Goal: Find specific page/section: Find specific page/section

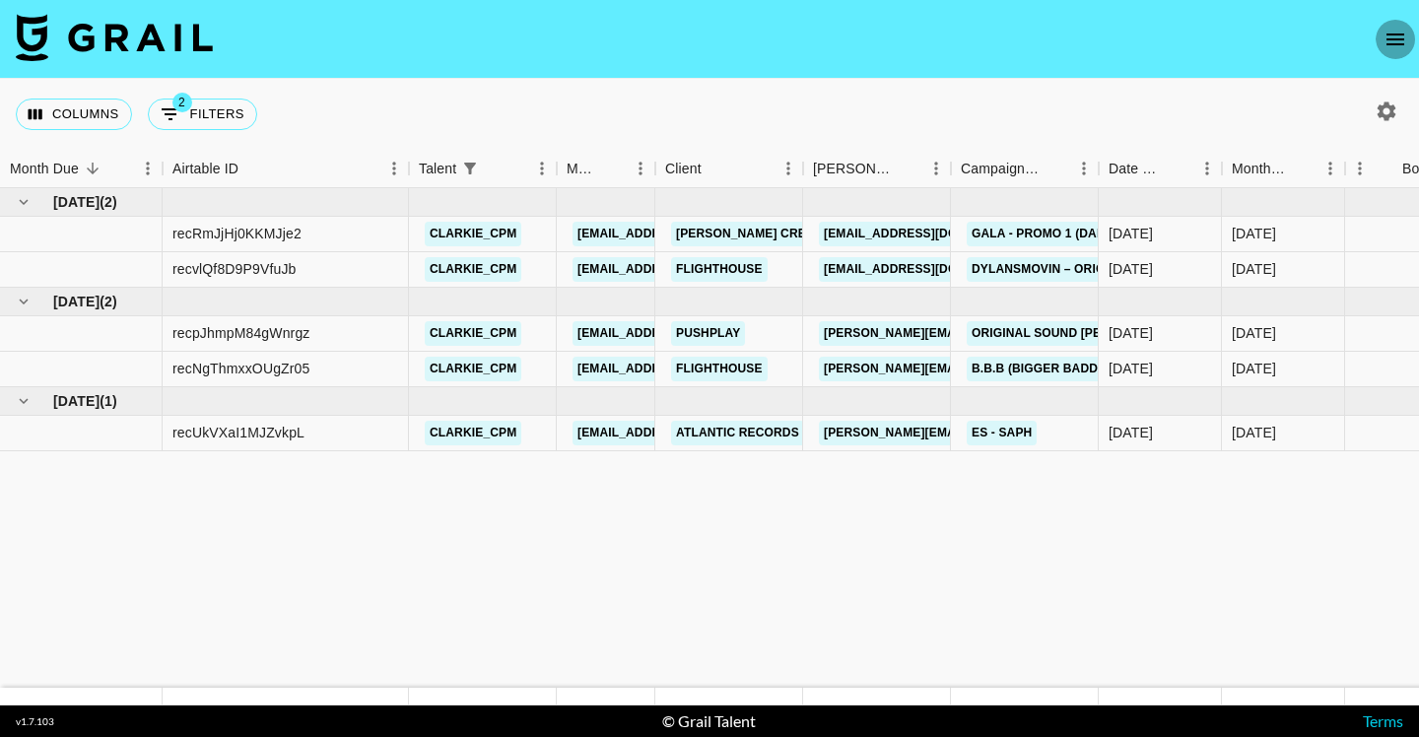
click at [1402, 47] on icon "open drawer" at bounding box center [1396, 40] width 24 height 24
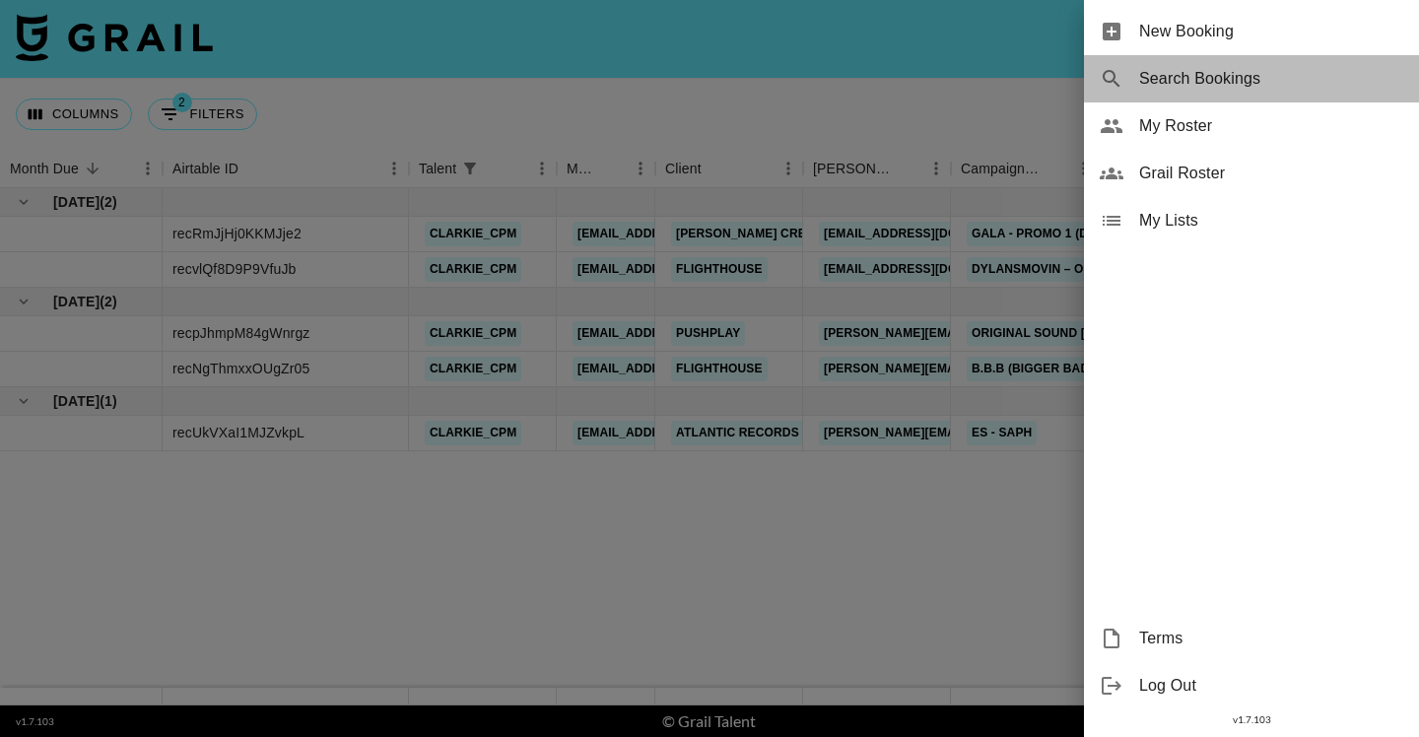
click at [1283, 85] on span "Search Bookings" at bounding box center [1271, 79] width 264 height 24
select select "id"
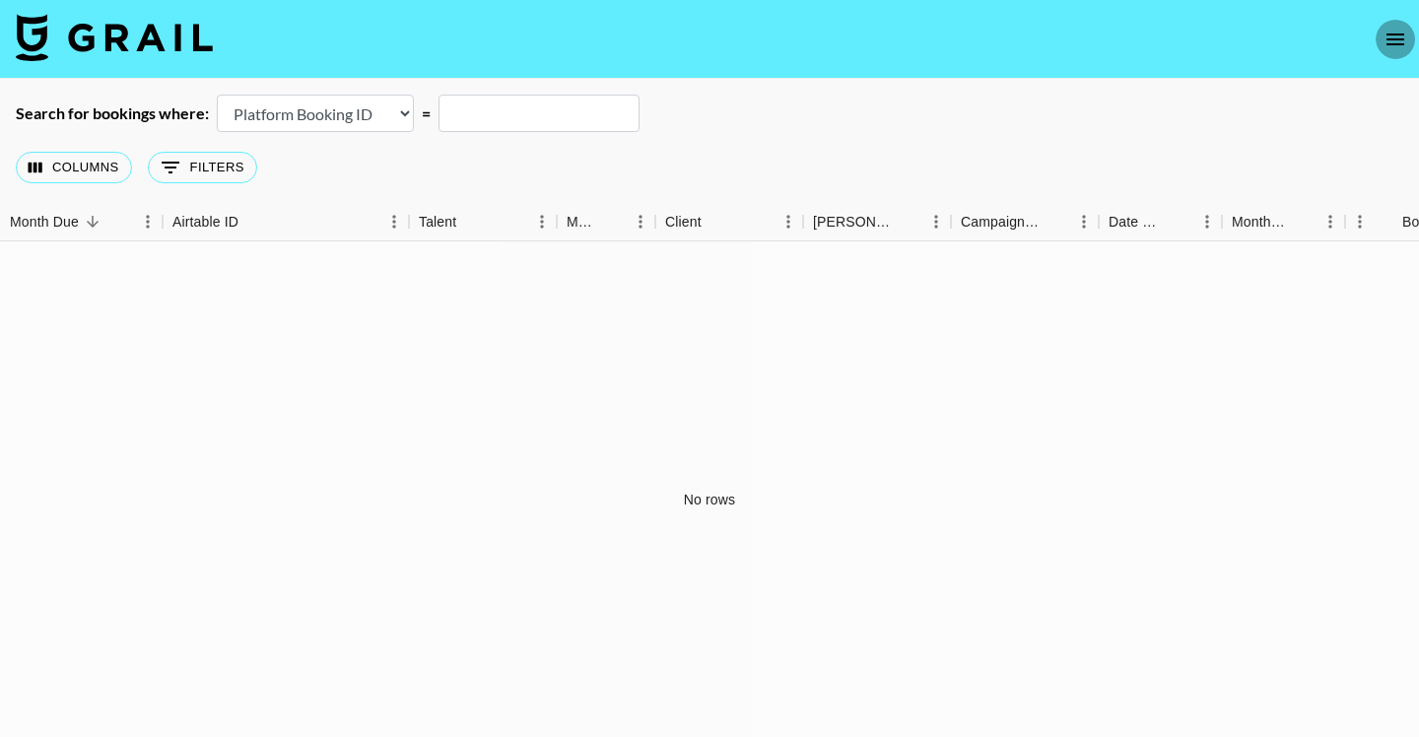
click at [1395, 44] on icon "open drawer" at bounding box center [1396, 40] width 18 height 12
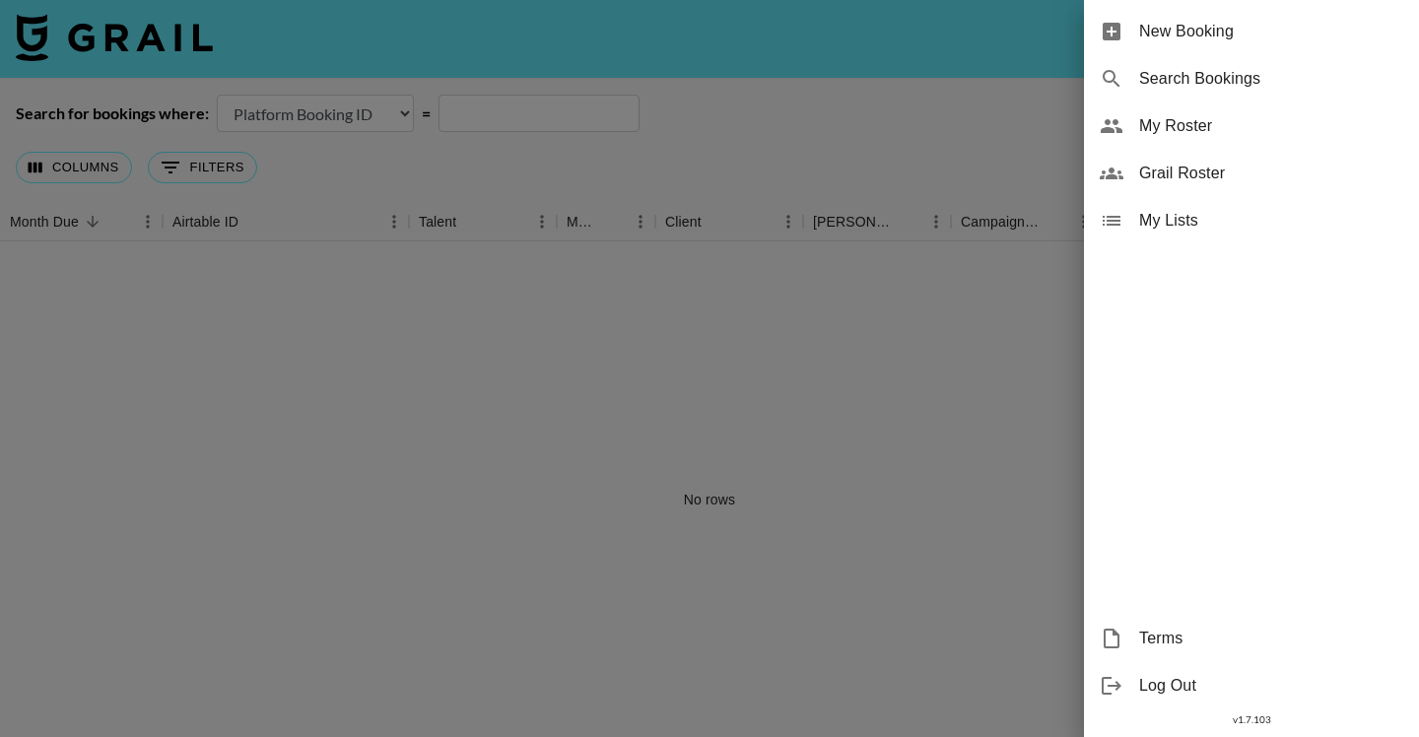
click at [1308, 160] on div "Grail Roster" at bounding box center [1251, 173] width 335 height 47
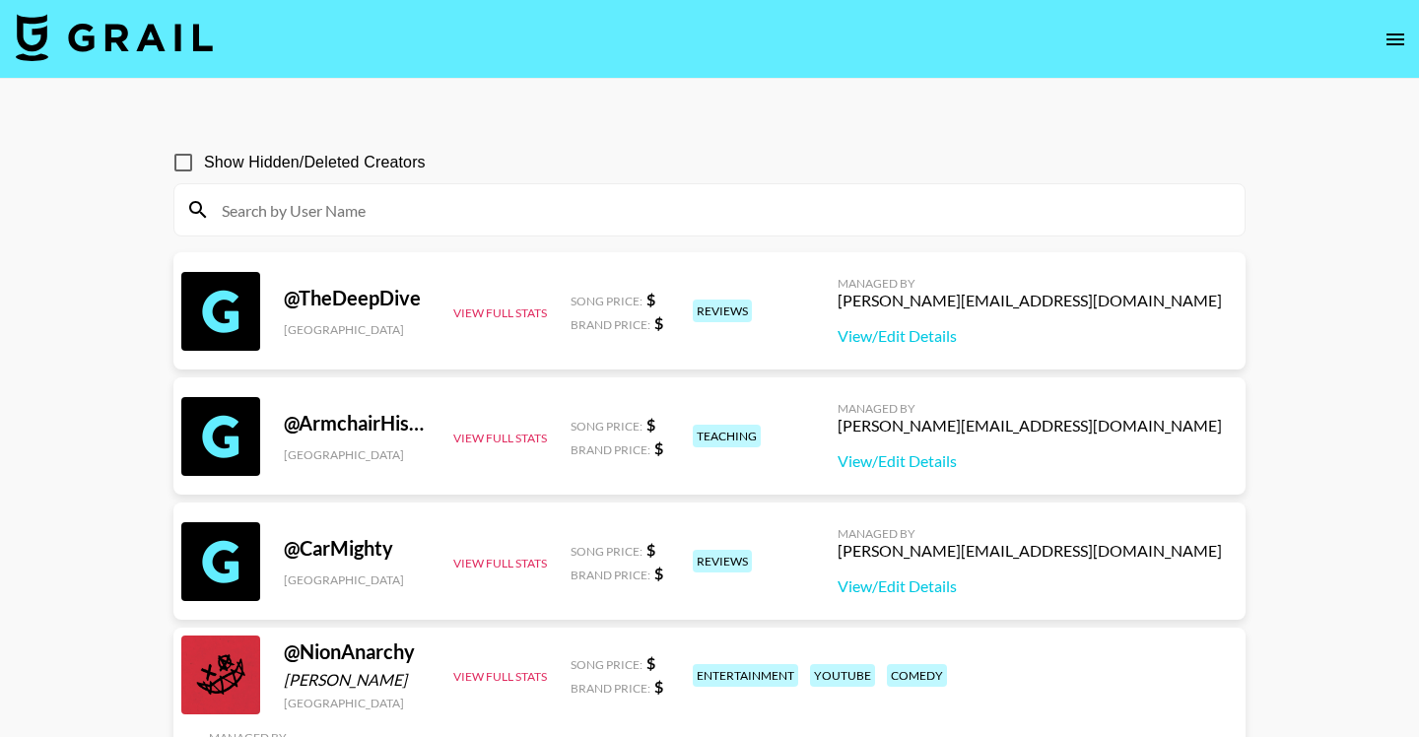
click at [920, 215] on input at bounding box center [721, 210] width 1023 height 32
paste input "vansecoo"
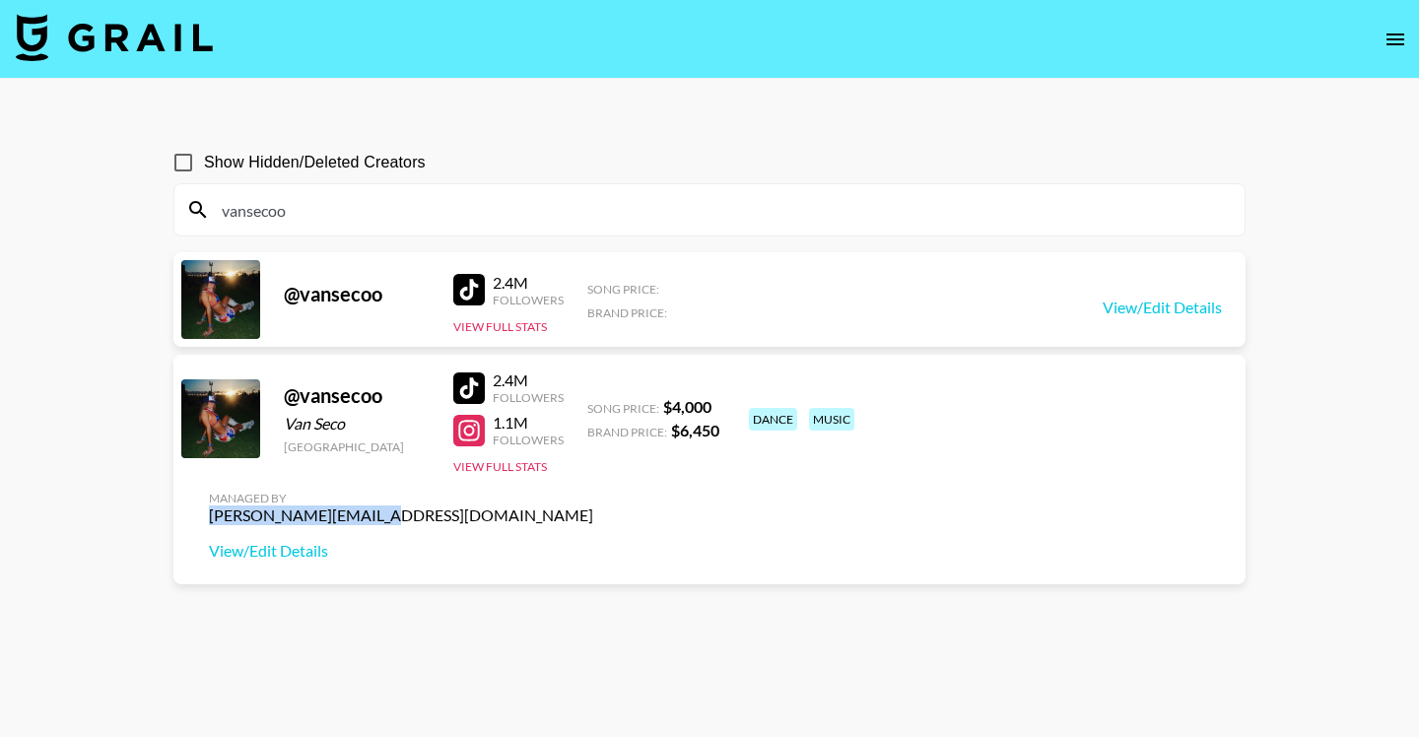
drag, startPoint x: 1066, startPoint y: 410, endPoint x: 1230, endPoint y: 415, distance: 163.7
click at [609, 475] on div "Managed By [PERSON_NAME][EMAIL_ADDRESS][DOMAIN_NAME] View/Edit Details" at bounding box center [401, 526] width 416 height 102
copy div "[PERSON_NAME][EMAIL_ADDRESS][DOMAIN_NAME]"
click at [1295, 392] on main "Show Hidden/Deleted Creators vansecoo @ vansecoo 2.4M Followers View Full Stats…" at bounding box center [709, 416] width 1419 height 674
click at [683, 206] on input "vansecoo" at bounding box center [721, 210] width 1023 height 32
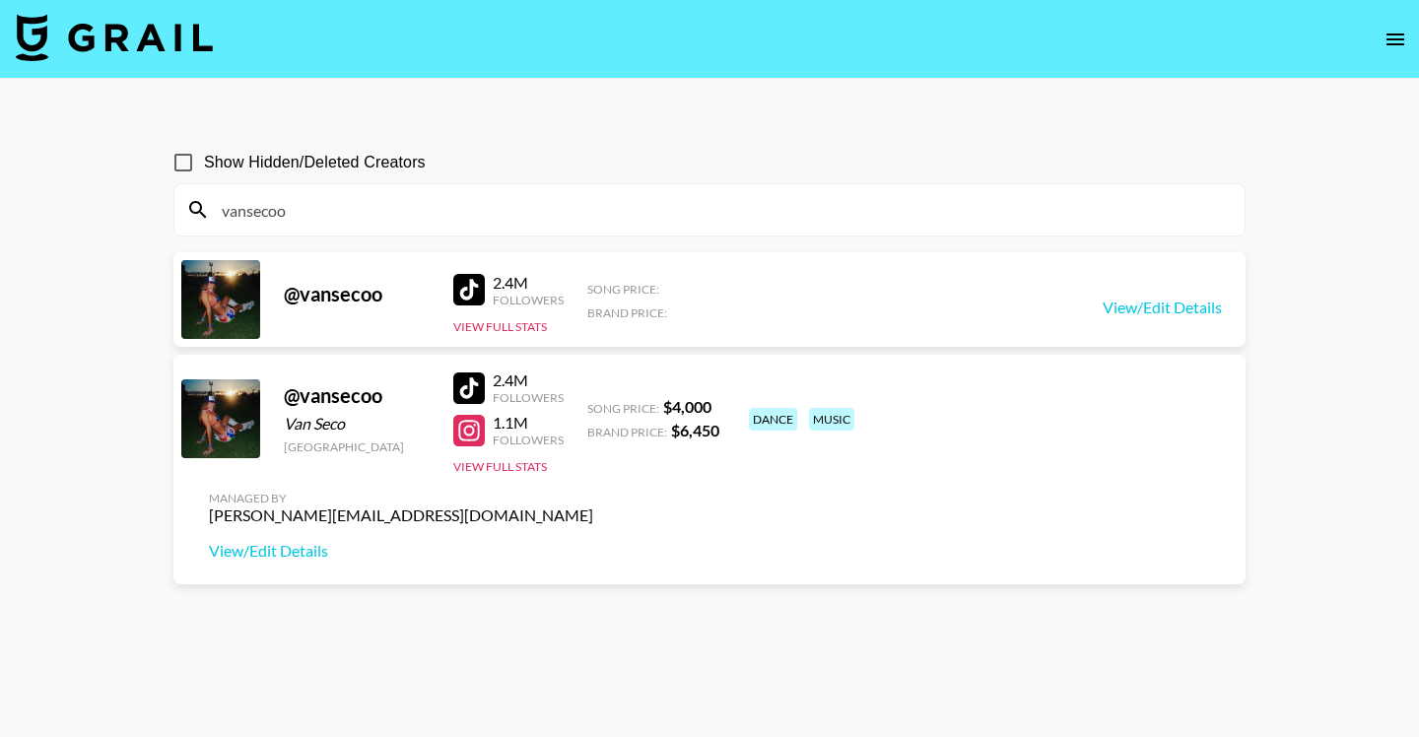
click at [683, 206] on input "vansecoo" at bounding box center [721, 210] width 1023 height 32
paste input "kelliberglund"
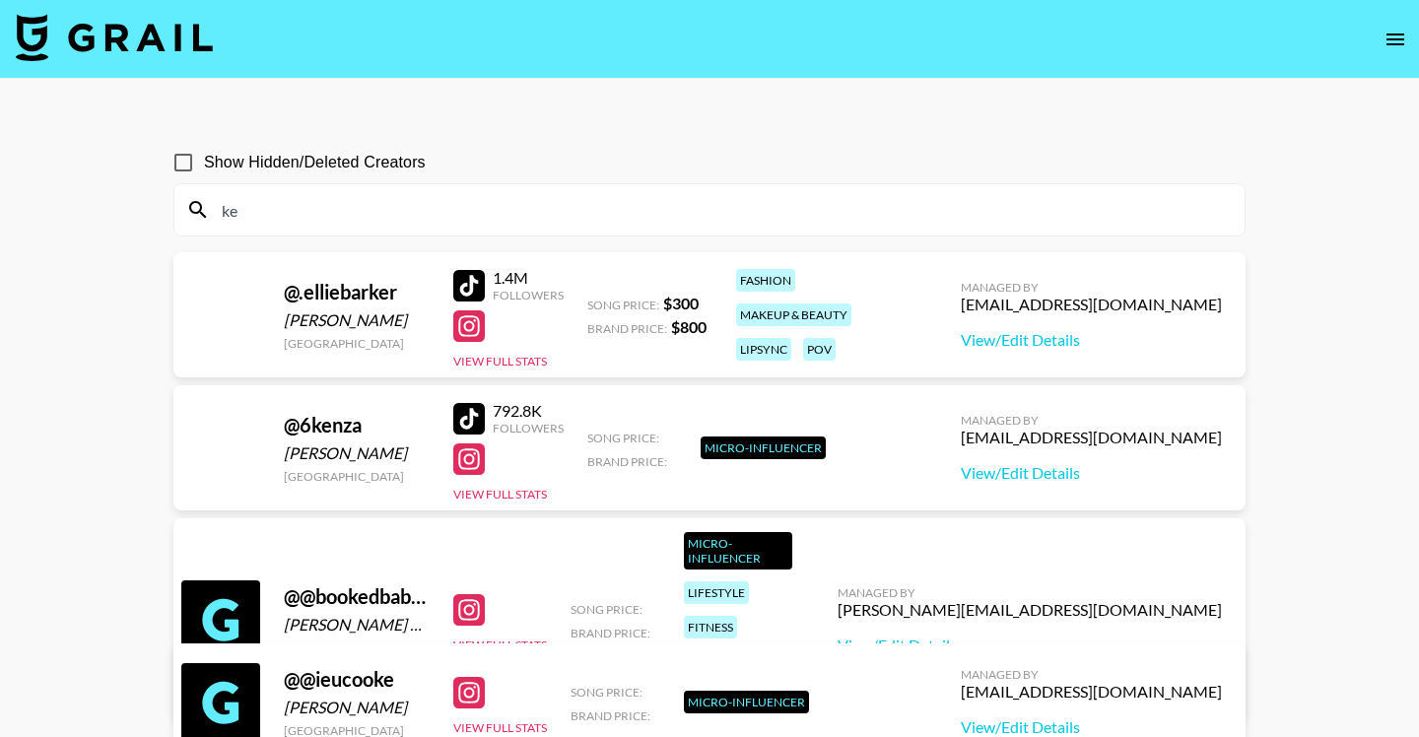
type input "k"
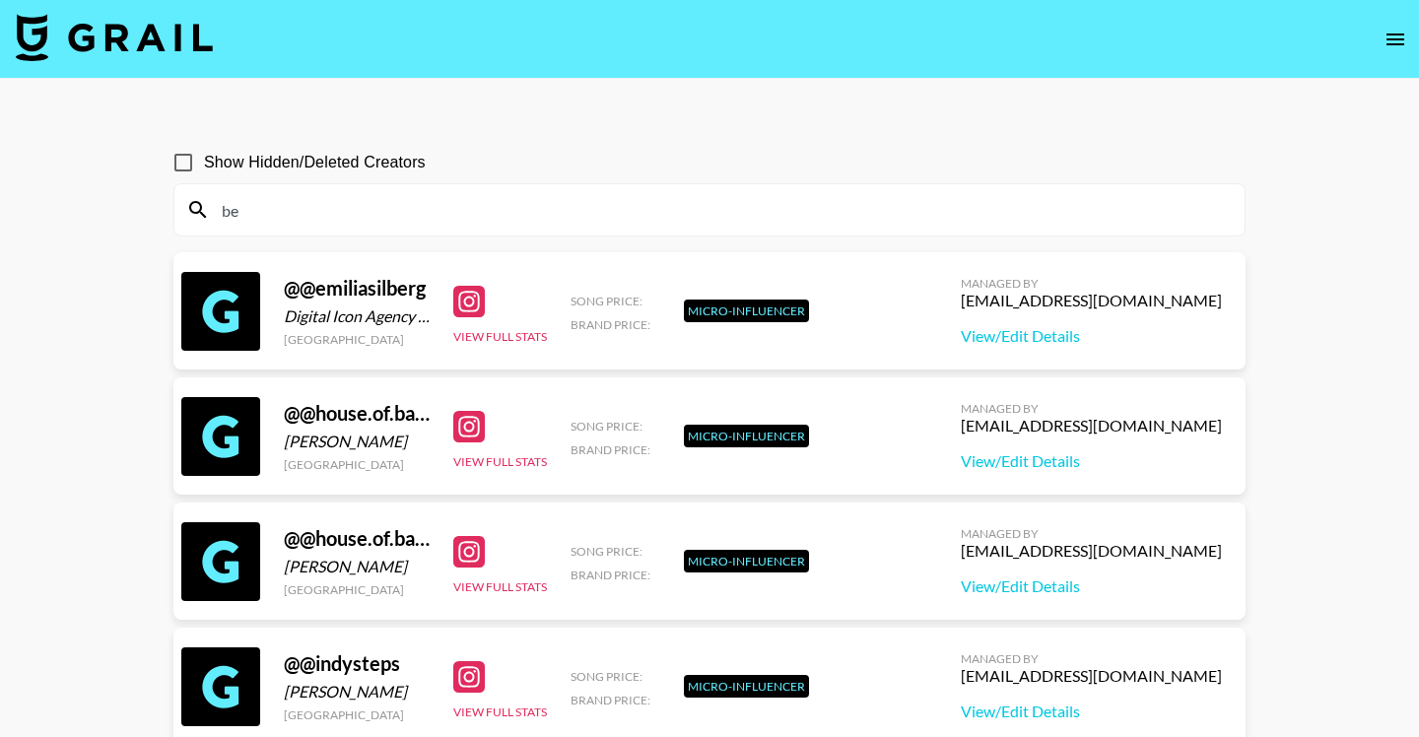
type input "b"
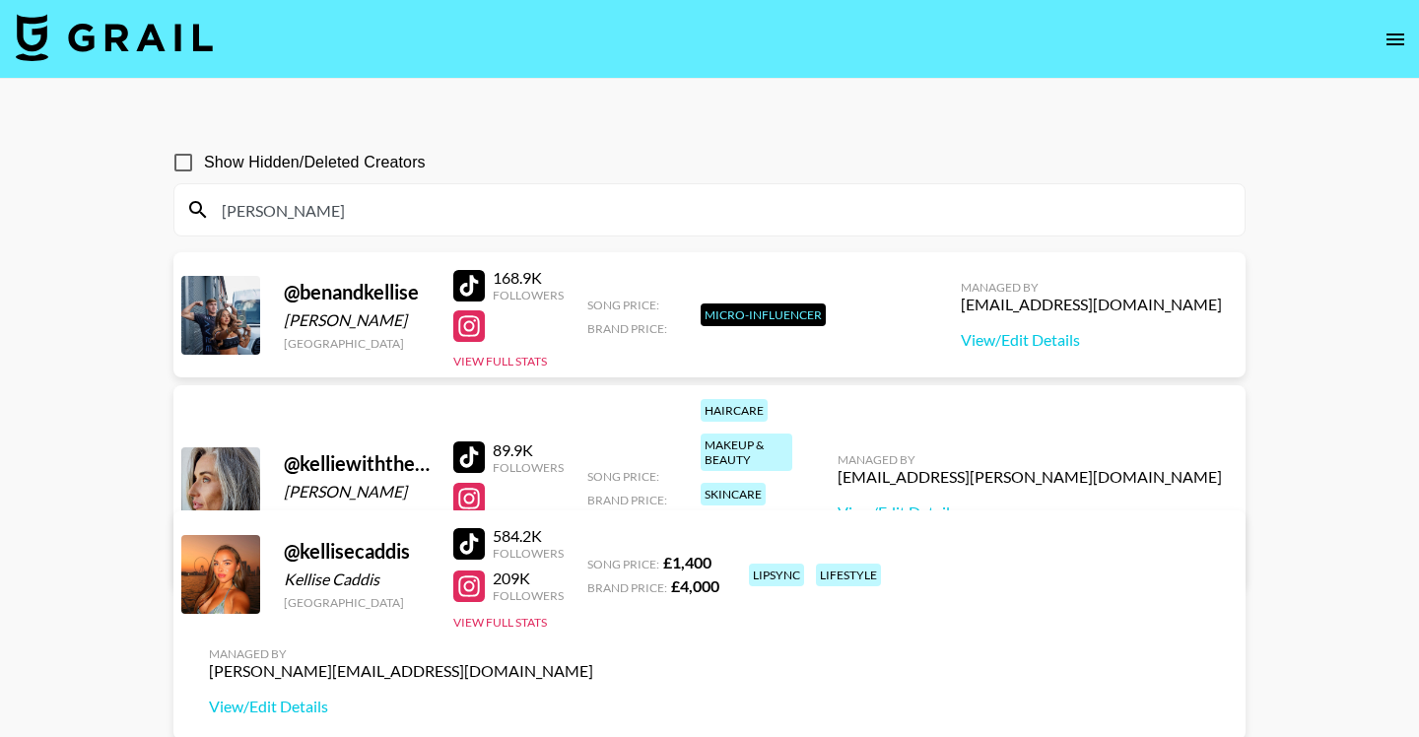
click at [654, 222] on input "[PERSON_NAME]" at bounding box center [721, 210] width 1023 height 32
paste input "[PERSON_NAME]"
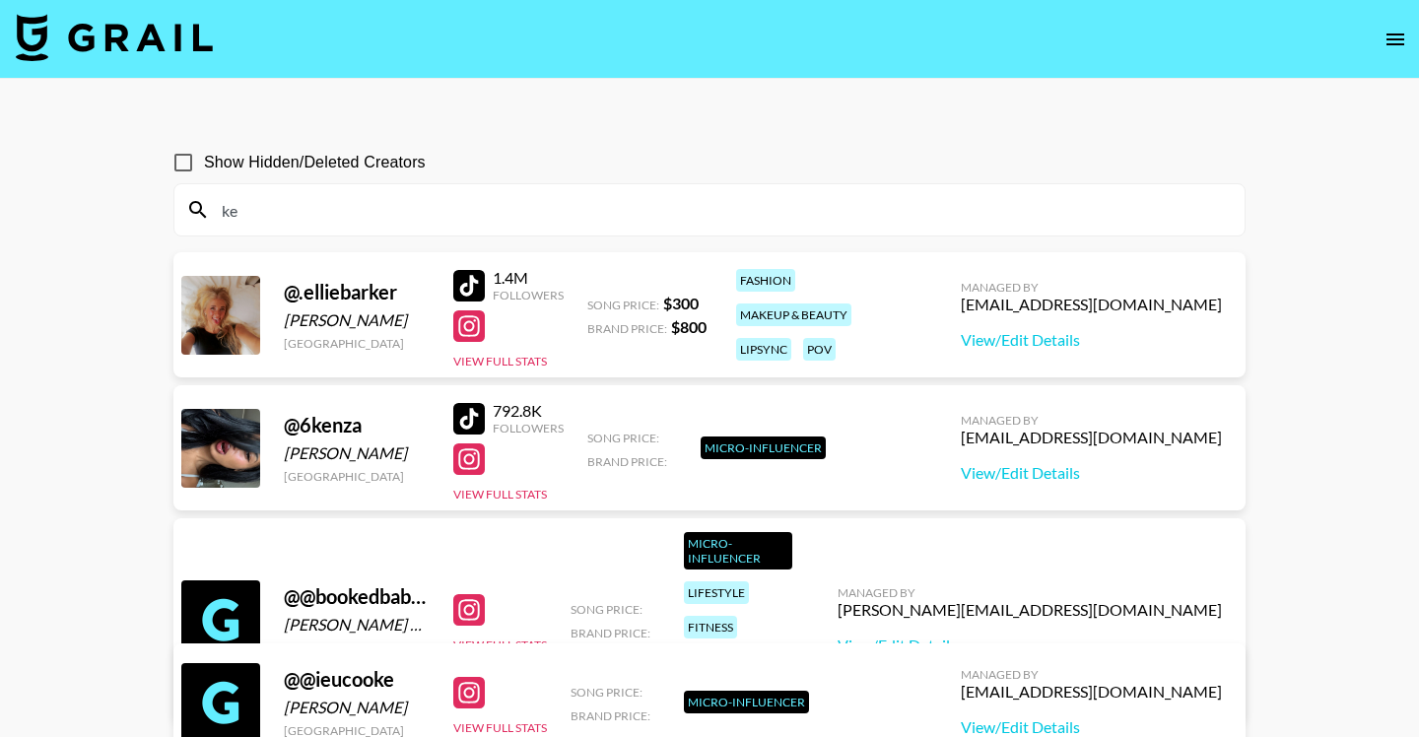
type input "k"
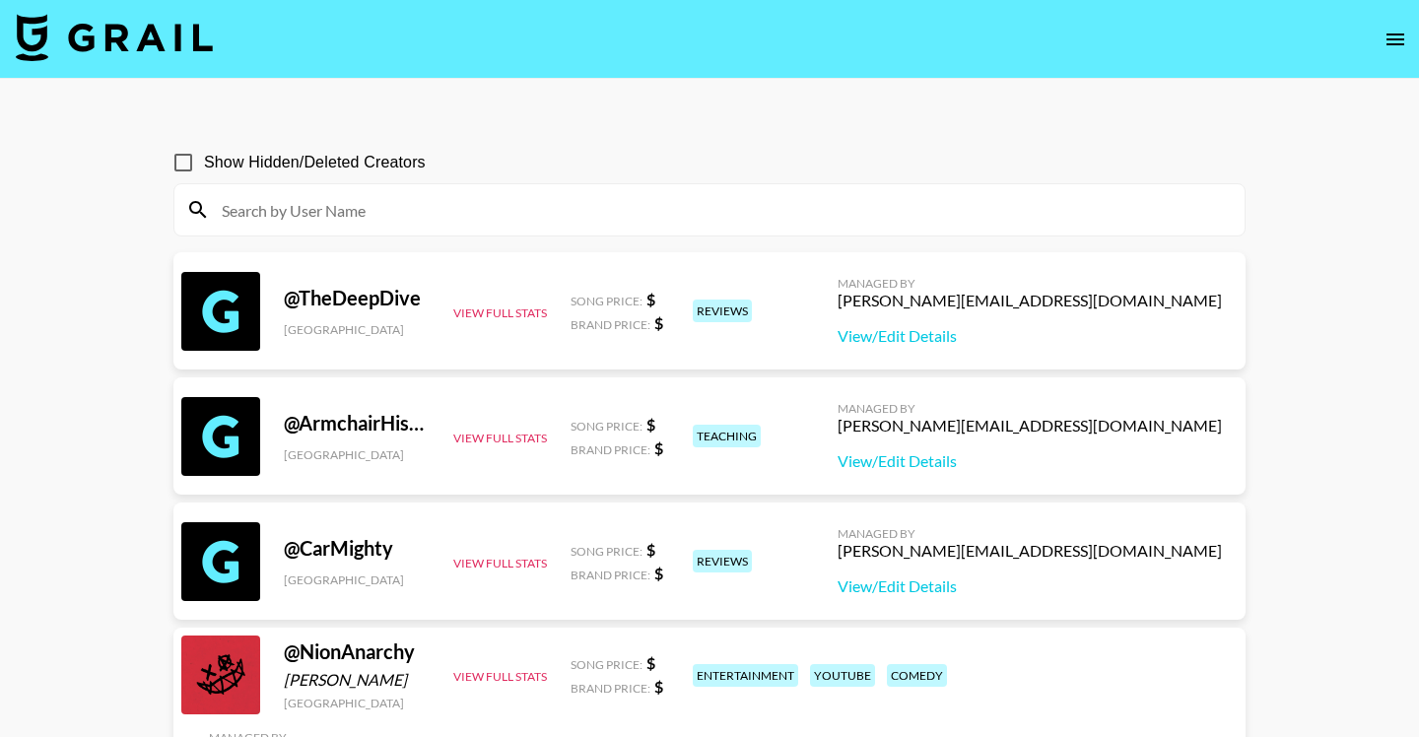
paste input "zacharywillmore"
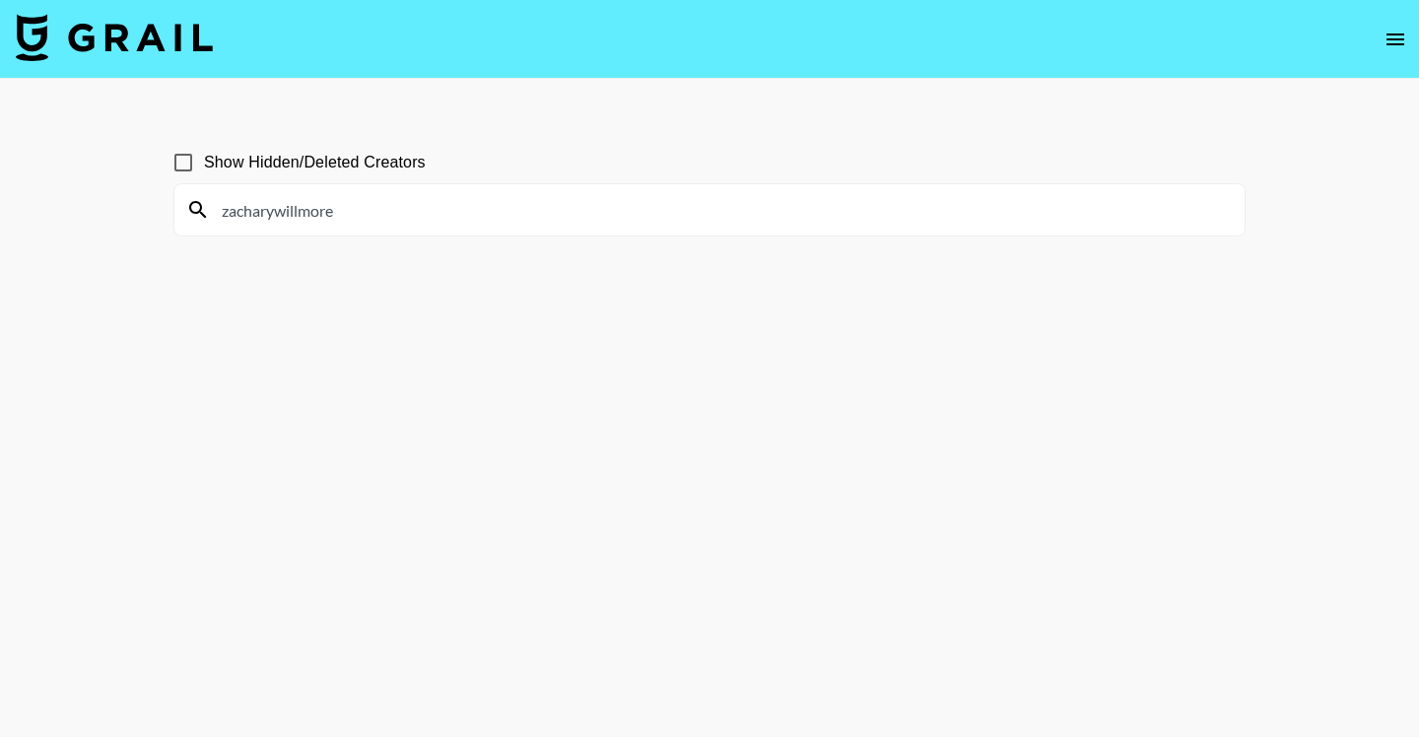
click at [561, 207] on input "zacharywillmore" at bounding box center [721, 210] width 1023 height 32
paste input "_alexablair"
click at [505, 208] on input "_alexablair" at bounding box center [721, 210] width 1023 height 32
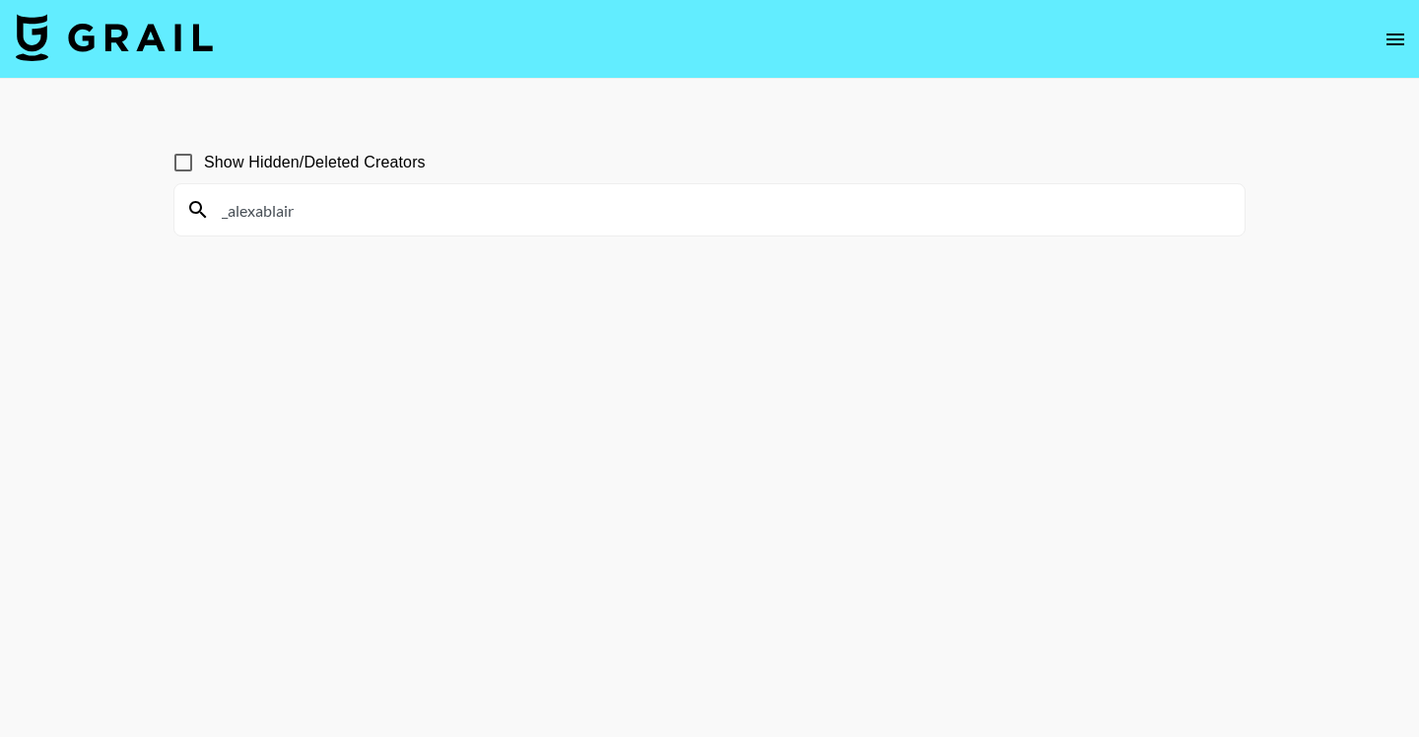
click at [505, 208] on input "_alexablair" at bounding box center [721, 210] width 1023 height 32
paste input "haleyfitzgerald"
type input "haleyfitzgerald"
click at [623, 203] on input "haleyfitzgerald" at bounding box center [721, 210] width 1023 height 32
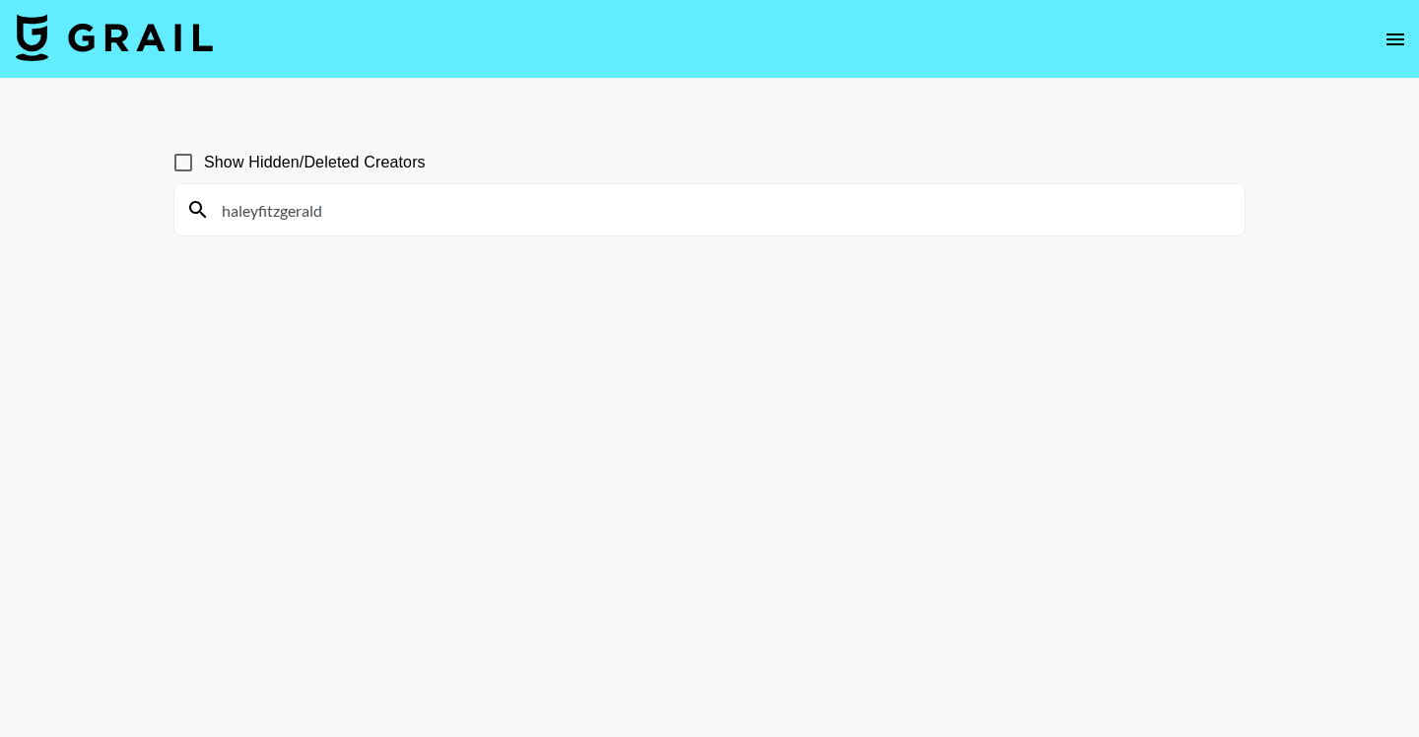
click at [623, 203] on input "haleyfitzgerald" at bounding box center [721, 210] width 1023 height 32
